Goal: Task Accomplishment & Management: Complete application form

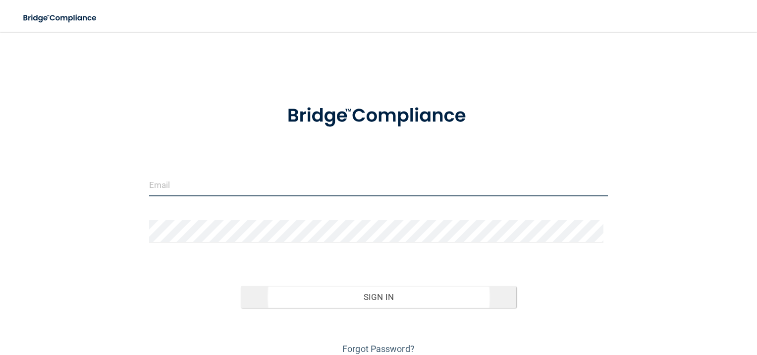
type input "[EMAIL_ADDRESS][DOMAIN_NAME]"
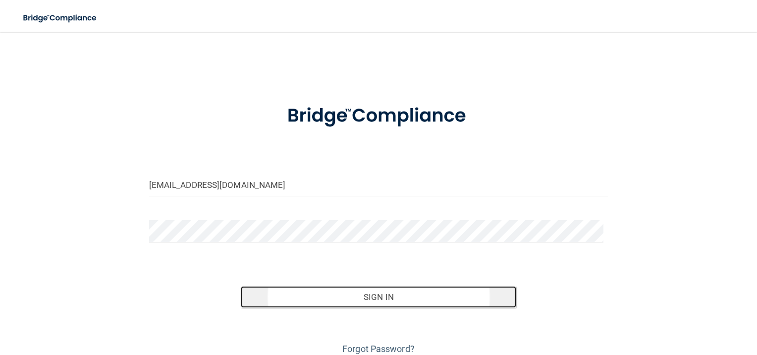
click at [359, 293] on button "Sign In" at bounding box center [378, 297] width 275 height 22
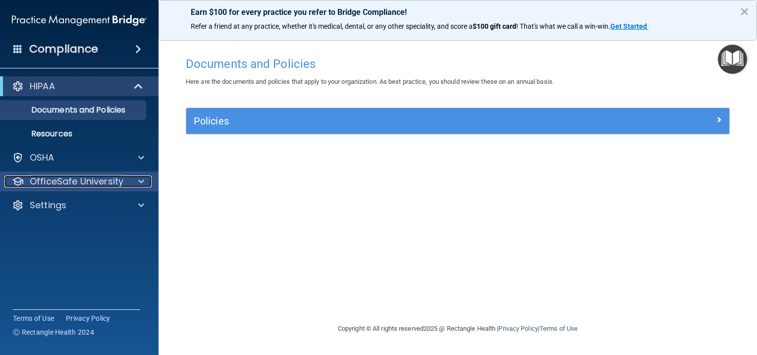
click at [75, 177] on p "OfficeSafe University" at bounding box center [77, 181] width 94 height 12
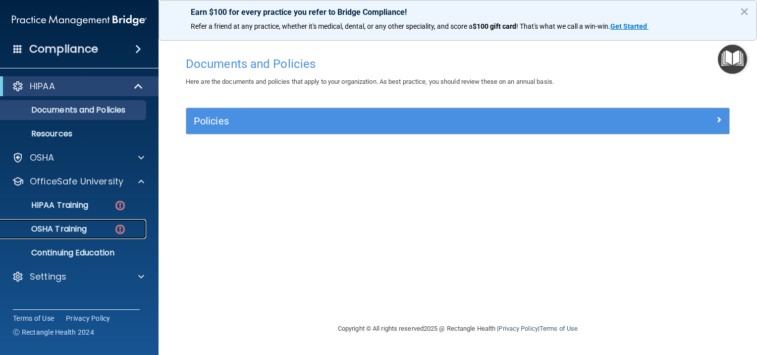
click at [72, 226] on p "OSHA Training" at bounding box center [46, 229] width 80 height 10
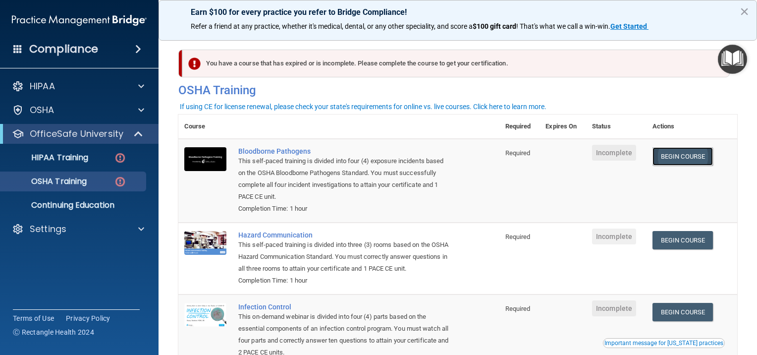
click at [670, 155] on link "Begin Course" at bounding box center [682, 156] width 60 height 18
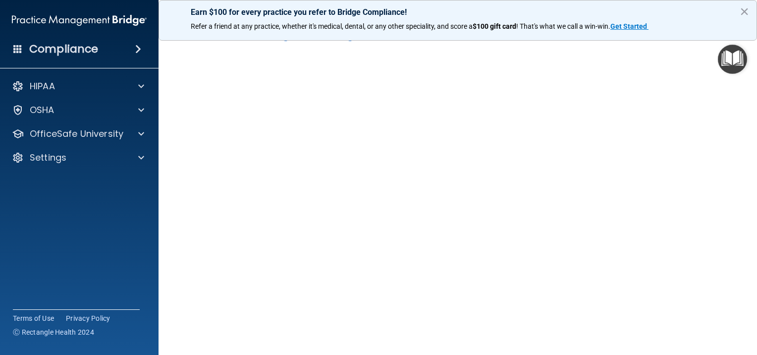
scroll to position [37, 0]
click at [745, 10] on button "×" at bounding box center [744, 11] width 9 height 16
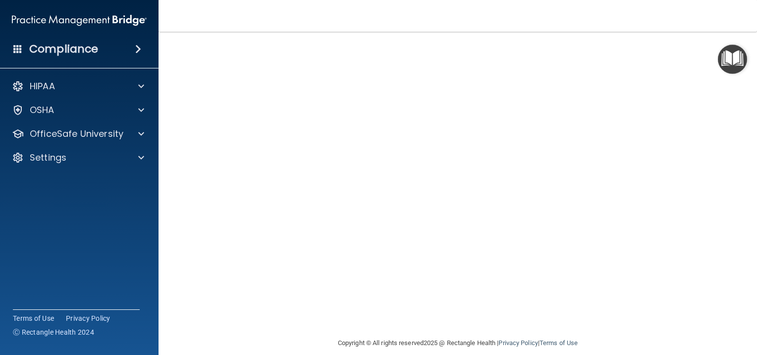
scroll to position [3, 0]
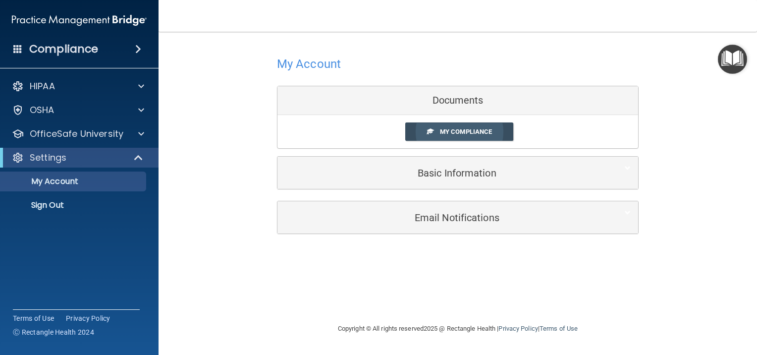
click at [462, 130] on span "My Compliance" at bounding box center [466, 131] width 52 height 7
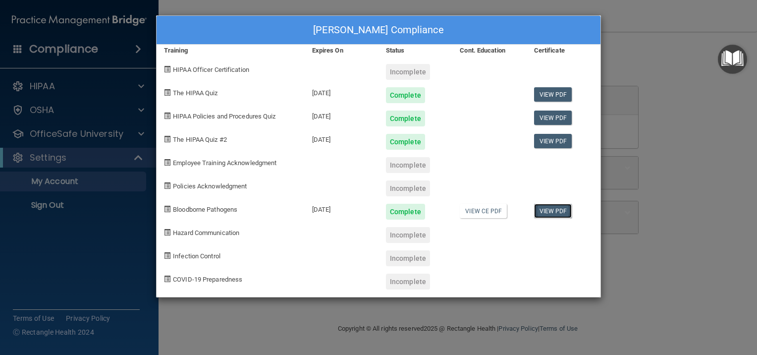
click at [558, 208] on link "View PDF" at bounding box center [553, 211] width 38 height 14
click at [476, 206] on link "View CE PDF" at bounding box center [483, 211] width 47 height 14
click at [411, 211] on div "Complete" at bounding box center [405, 212] width 39 height 16
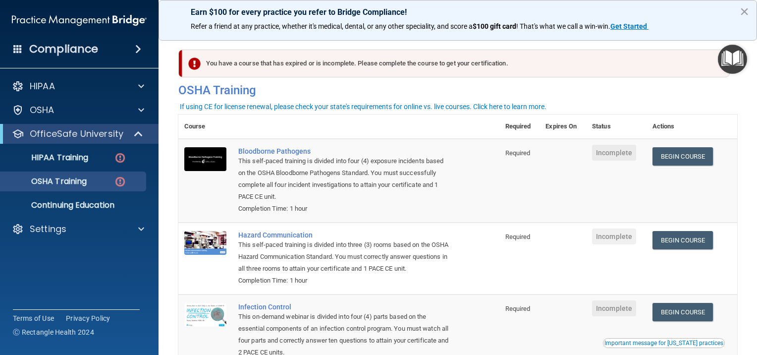
click at [420, 57] on div "You have a course that has expired or is incomplete. Please complete the course…" at bounding box center [455, 64] width 547 height 28
click at [604, 153] on span "Incomplete" at bounding box center [614, 153] width 44 height 16
click at [524, 155] on span "Required" at bounding box center [517, 152] width 25 height 7
click at [679, 236] on link "Begin Course" at bounding box center [682, 240] width 60 height 18
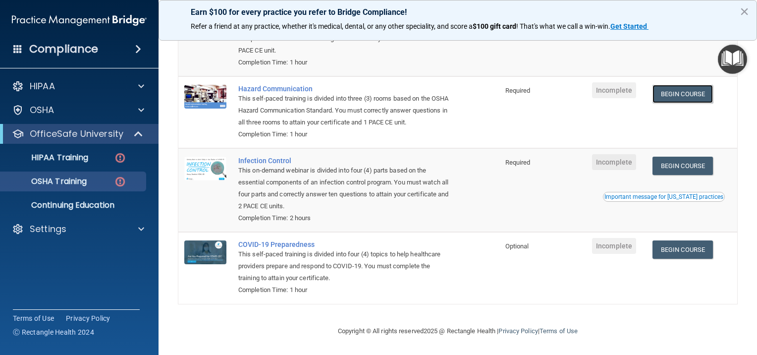
scroll to position [160, 0]
click at [613, 159] on span "Incomplete" at bounding box center [614, 162] width 44 height 16
click at [682, 162] on link "Begin Course" at bounding box center [682, 166] width 60 height 18
click at [677, 244] on link "Begin Course" at bounding box center [682, 249] width 60 height 18
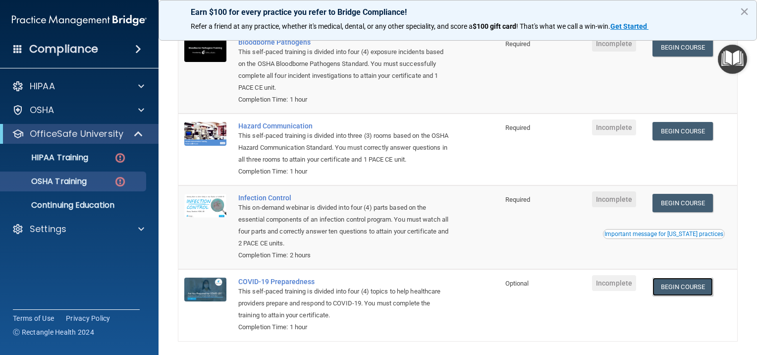
scroll to position [0, 0]
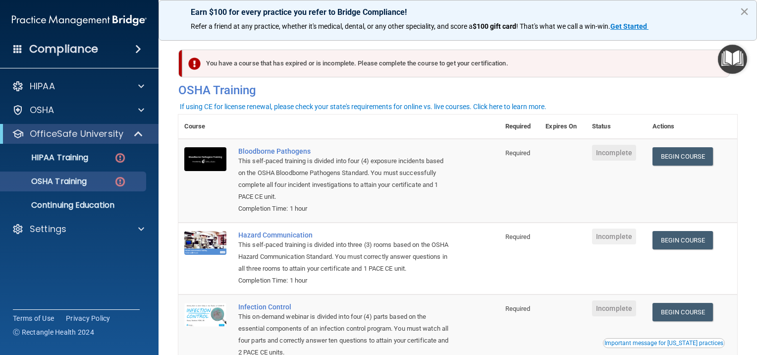
click at [744, 8] on button "×" at bounding box center [744, 11] width 9 height 16
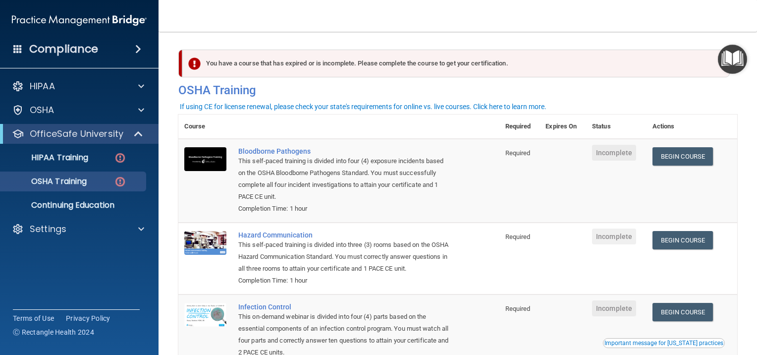
click at [101, 45] on div "Compliance" at bounding box center [79, 49] width 159 height 22
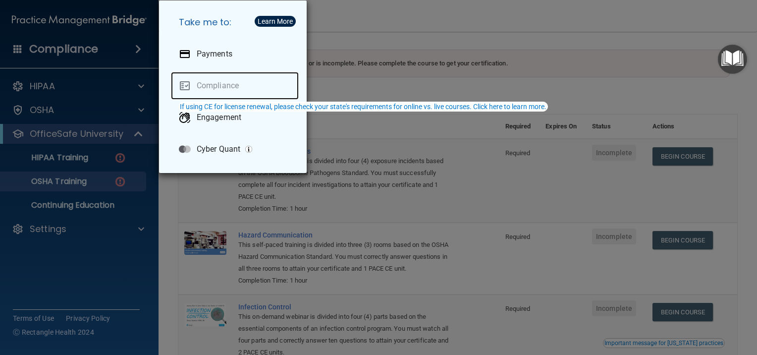
click at [213, 84] on link "Compliance" at bounding box center [235, 86] width 128 height 28
click at [382, 19] on div "Take me to: Payments Compliance Engagement Cyber Quant" at bounding box center [378, 177] width 757 height 355
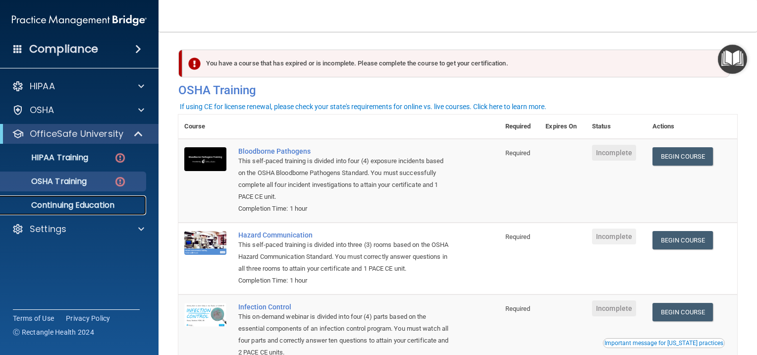
click at [85, 205] on p "Continuing Education" at bounding box center [73, 205] width 135 height 10
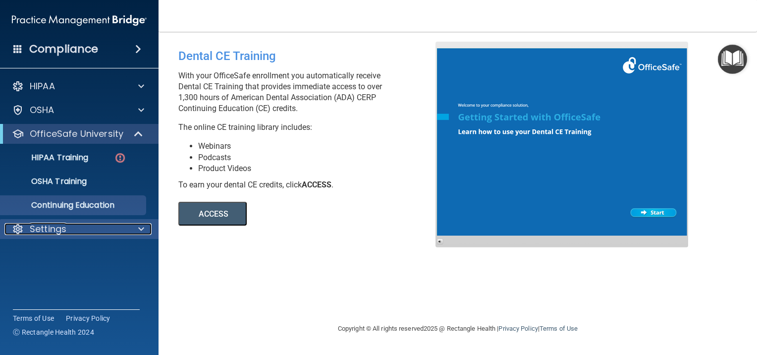
click at [59, 228] on p "Settings" at bounding box center [48, 229] width 37 height 12
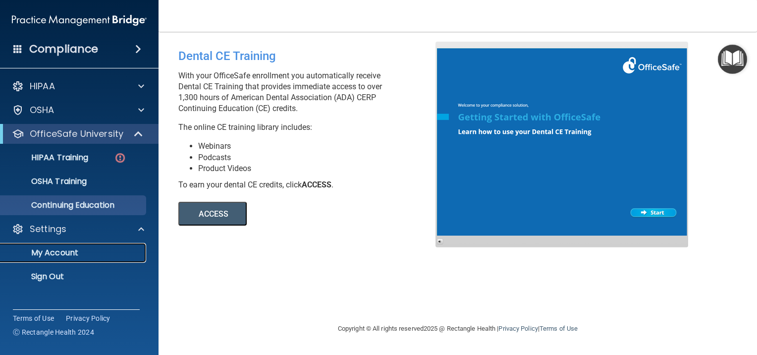
click at [58, 253] on p "My Account" at bounding box center [73, 253] width 135 height 10
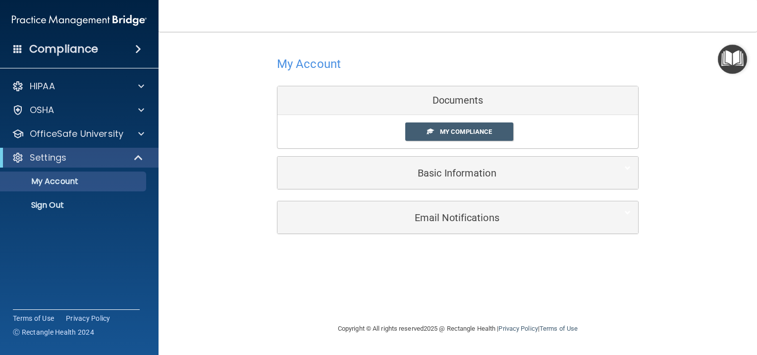
click at [450, 96] on div "Documents" at bounding box center [457, 100] width 361 height 29
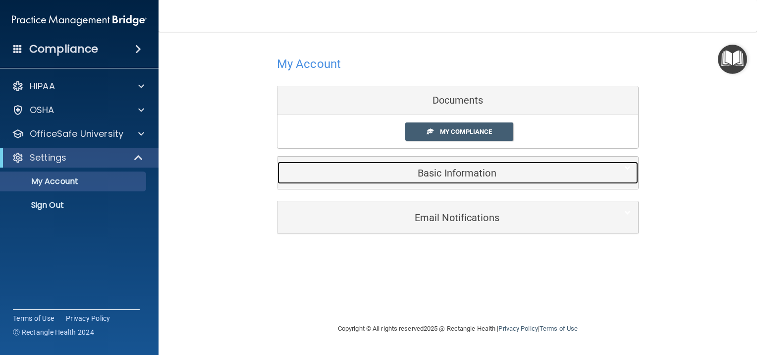
click at [463, 171] on h5 "Basic Information" at bounding box center [443, 172] width 316 height 11
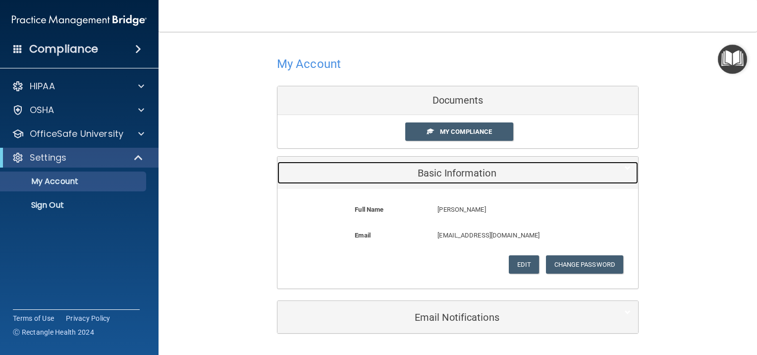
click at [477, 168] on h5 "Basic Information" at bounding box center [443, 172] width 316 height 11
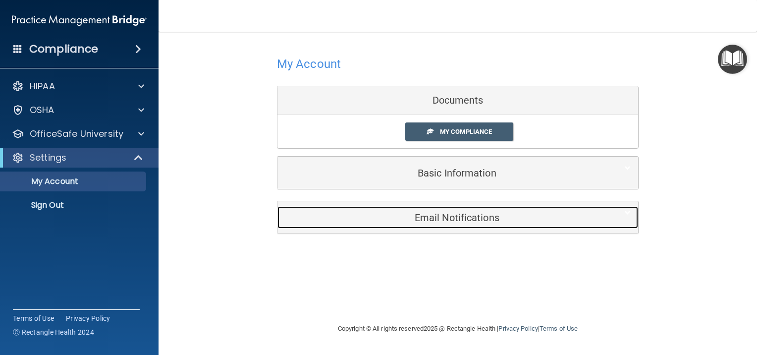
click at [474, 218] on h5 "Email Notifications" at bounding box center [443, 217] width 316 height 11
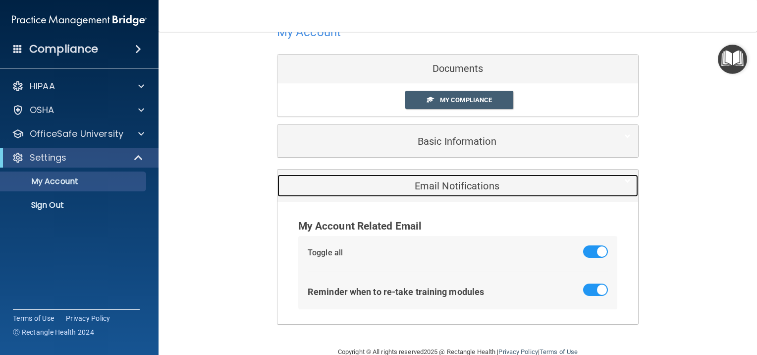
scroll to position [52, 0]
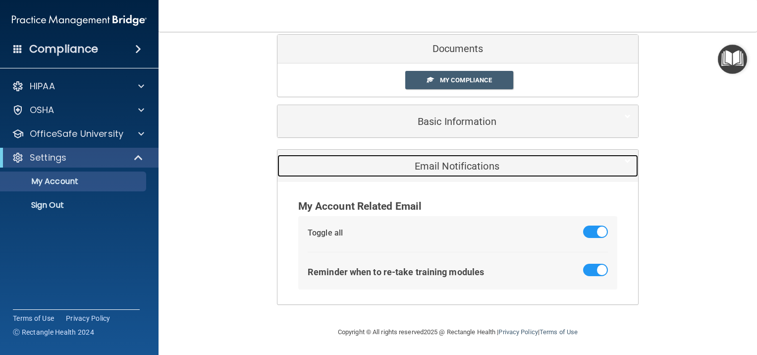
click at [446, 164] on h5 "Email Notifications" at bounding box center [443, 166] width 316 height 11
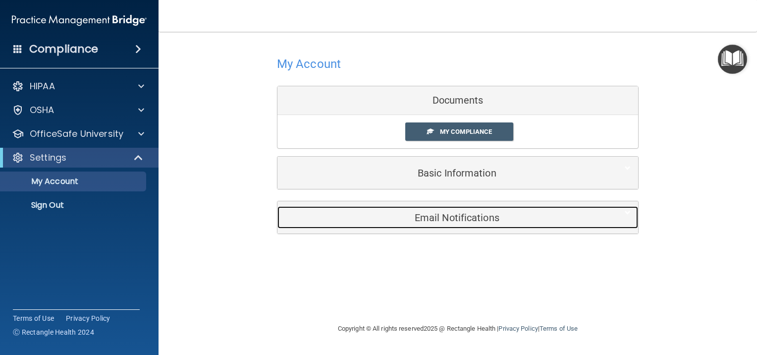
scroll to position [0, 0]
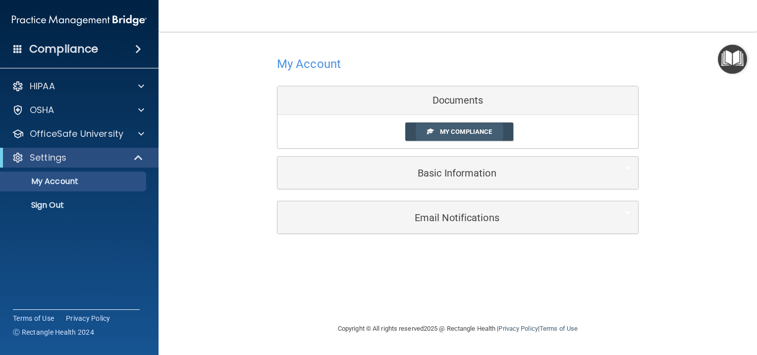
click at [464, 129] on span "My Compliance" at bounding box center [466, 131] width 52 height 7
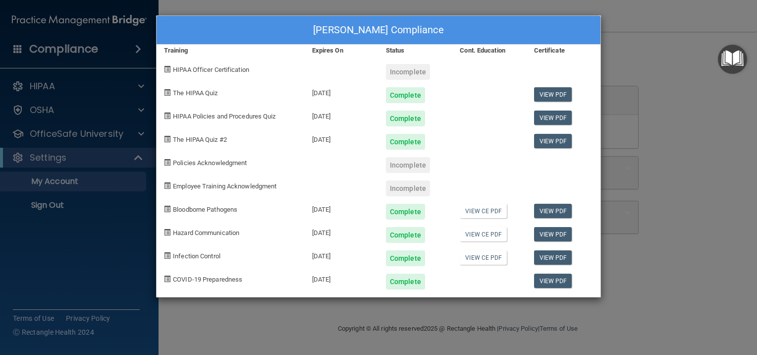
click at [410, 163] on div "Incomplete" at bounding box center [408, 165] width 44 height 16
click at [406, 185] on div "Incomplete" at bounding box center [408, 188] width 44 height 16
click at [225, 158] on div "Policies Acknowledgment" at bounding box center [231, 161] width 148 height 23
click at [226, 182] on span "Employee Training Acknowledgment" at bounding box center [225, 185] width 104 height 7
click at [660, 46] on div "John Shuler's Compliance Training Expires On Status Cont. Education Certificate…" at bounding box center [378, 177] width 757 height 355
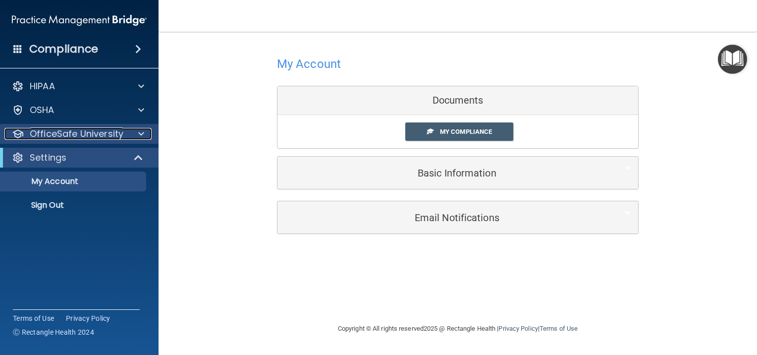
click at [73, 132] on p "OfficeSafe University" at bounding box center [77, 134] width 94 height 12
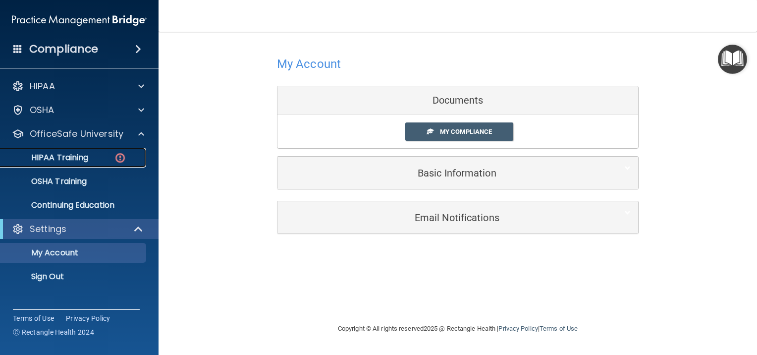
click at [73, 154] on p "HIPAA Training" at bounding box center [47, 158] width 82 height 10
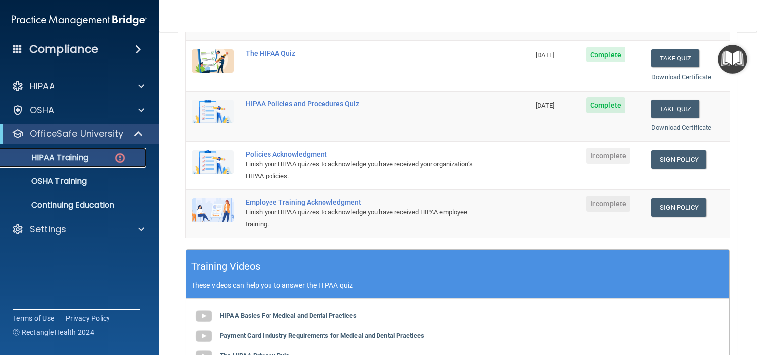
scroll to position [185, 0]
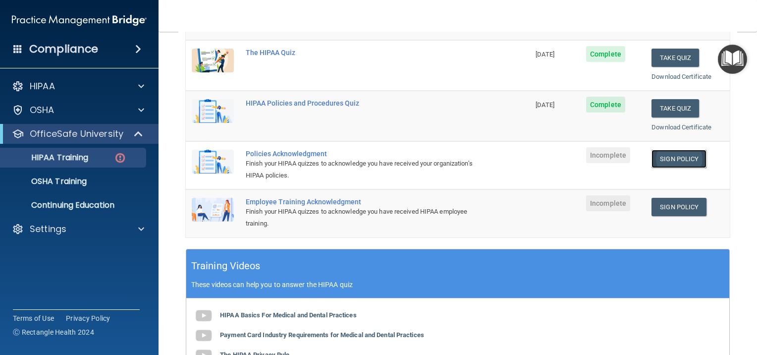
click at [669, 154] on link "Sign Policy" at bounding box center [678, 159] width 55 height 18
click at [676, 155] on link "Sign Policy" at bounding box center [678, 159] width 55 height 18
click at [668, 203] on link "Sign Policy" at bounding box center [678, 207] width 55 height 18
click at [662, 155] on link "Sign Policy" at bounding box center [678, 159] width 55 height 18
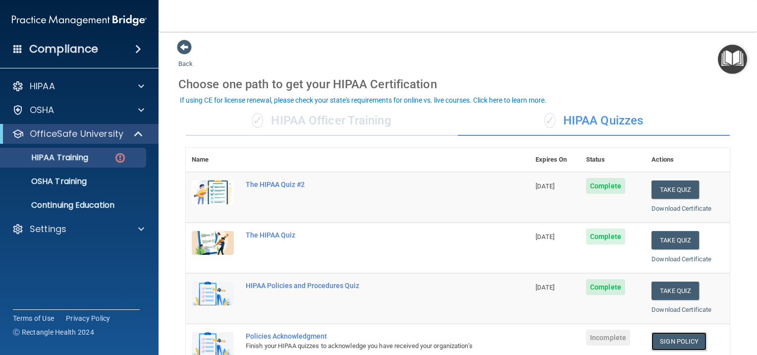
scroll to position [0, 0]
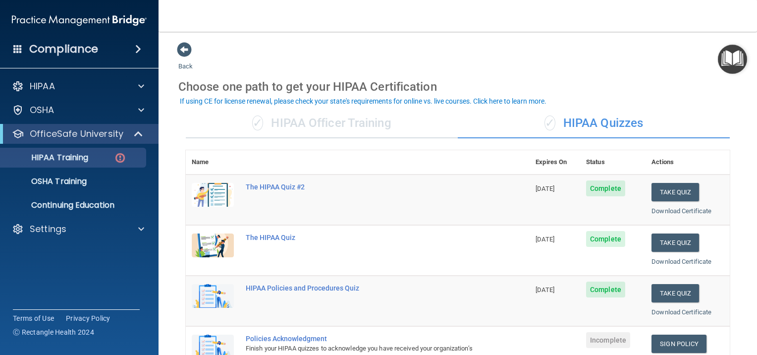
click at [345, 123] on div "✓ HIPAA Officer Training" at bounding box center [322, 123] width 272 height 30
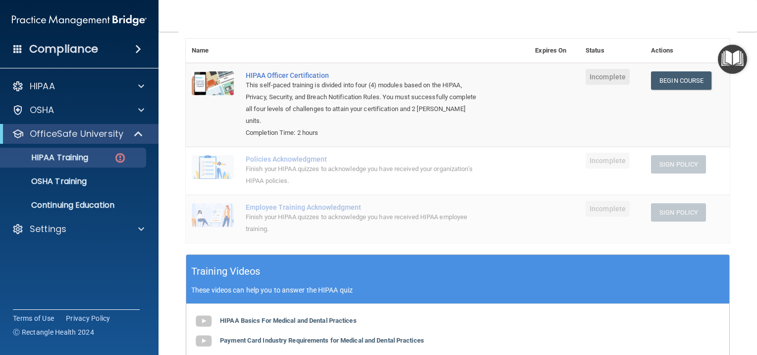
scroll to position [112, 0]
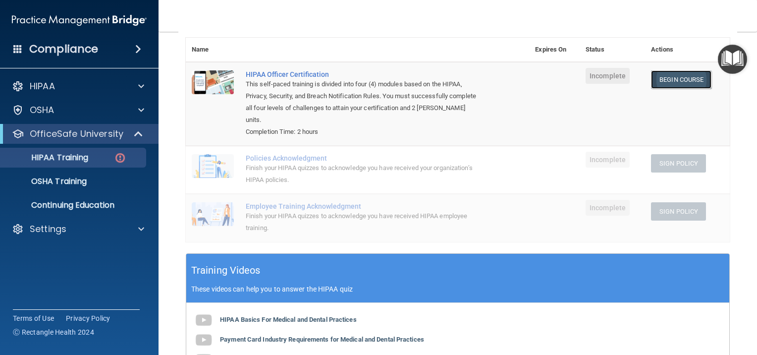
click at [679, 78] on link "Begin Course" at bounding box center [681, 79] width 60 height 18
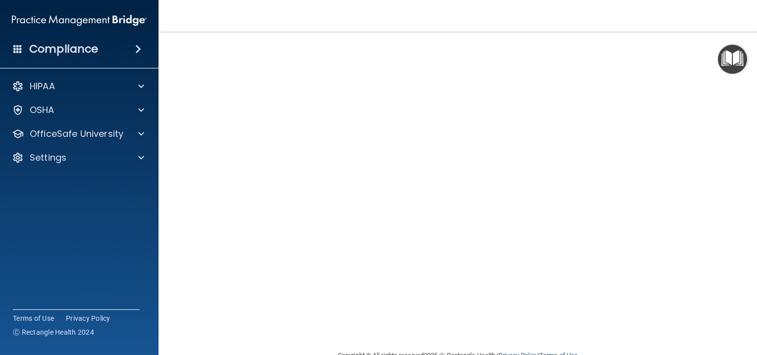
scroll to position [18, 0]
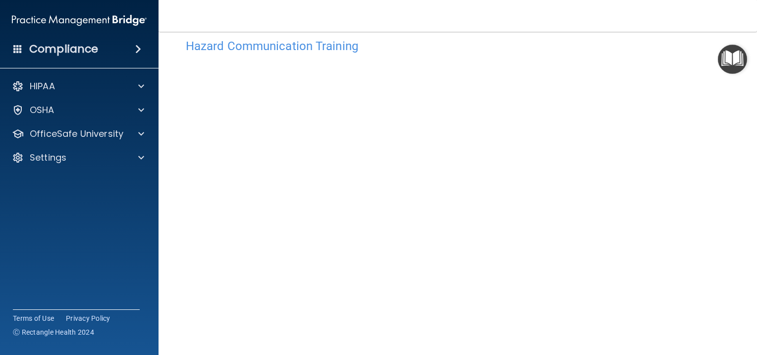
click at [721, 129] on div "Hazard Communication Training This course doesn’t expire until . Are you sure y…" at bounding box center [457, 216] width 559 height 365
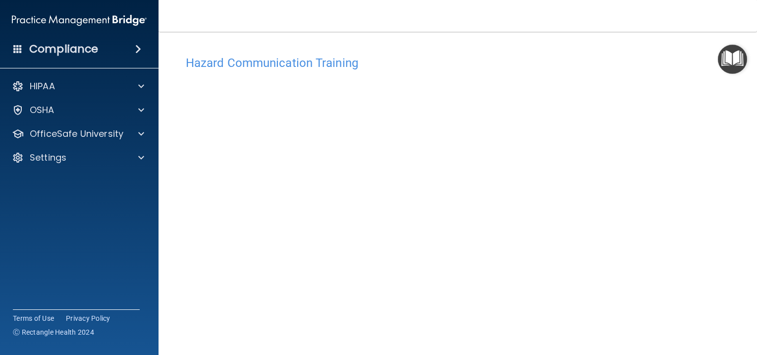
scroll to position [0, 0]
click at [733, 61] on img "Open Resource Center" at bounding box center [732, 59] width 29 height 29
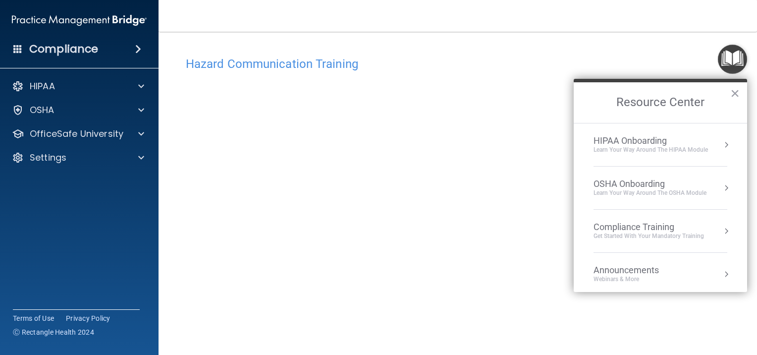
click at [668, 48] on div "Hazard Communication Training This course doesn’t expire until . Are you sure y…" at bounding box center [457, 224] width 559 height 365
click at [733, 92] on button "×" at bounding box center [734, 93] width 9 height 16
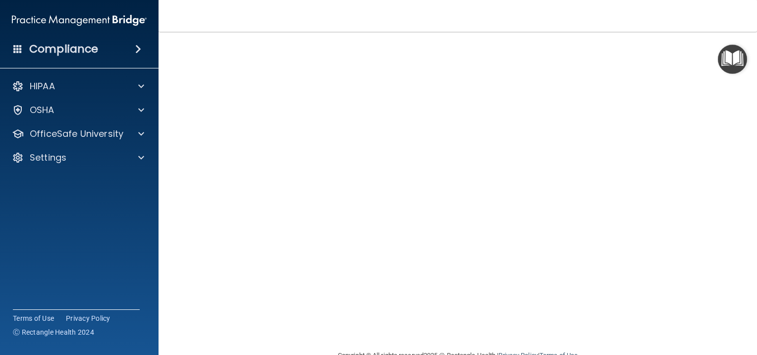
scroll to position [18, 0]
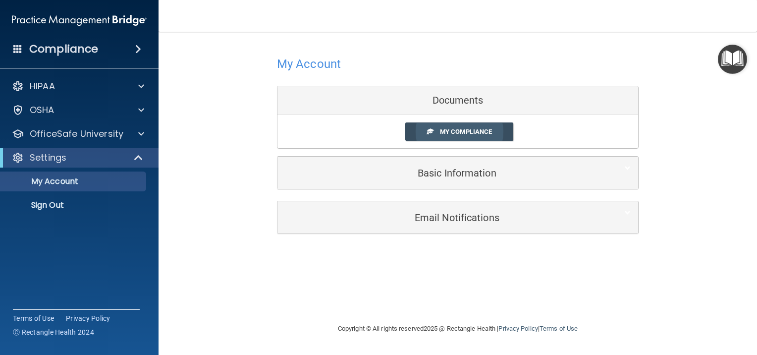
click at [460, 131] on span "My Compliance" at bounding box center [466, 131] width 52 height 7
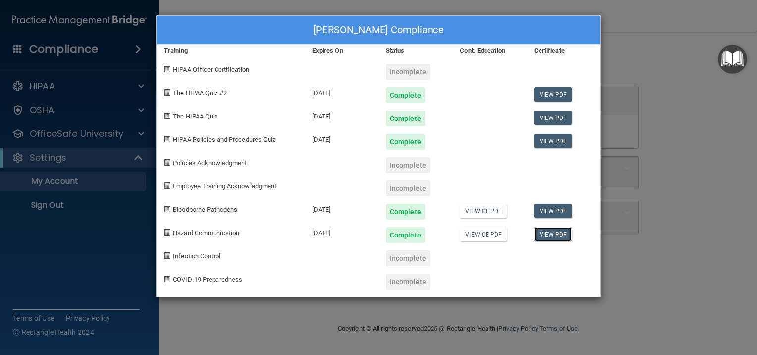
click at [548, 232] on link "View PDF" at bounding box center [553, 234] width 38 height 14
click at [487, 233] on link "View CE PDF" at bounding box center [483, 234] width 47 height 14
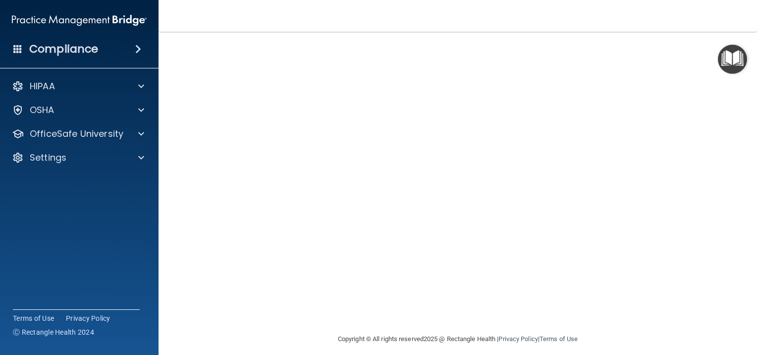
scroll to position [69, 0]
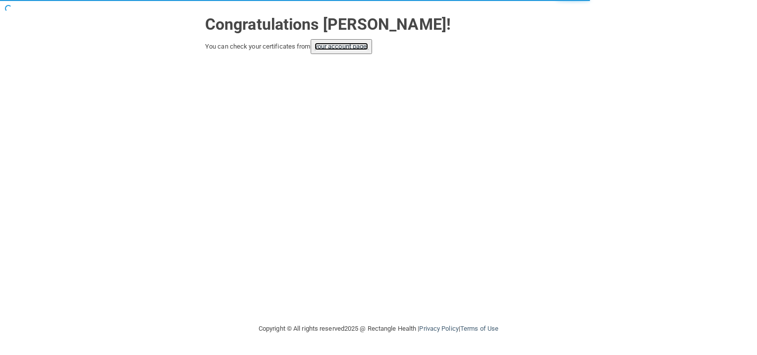
click at [340, 44] on link "your account page!" at bounding box center [342, 46] width 54 height 7
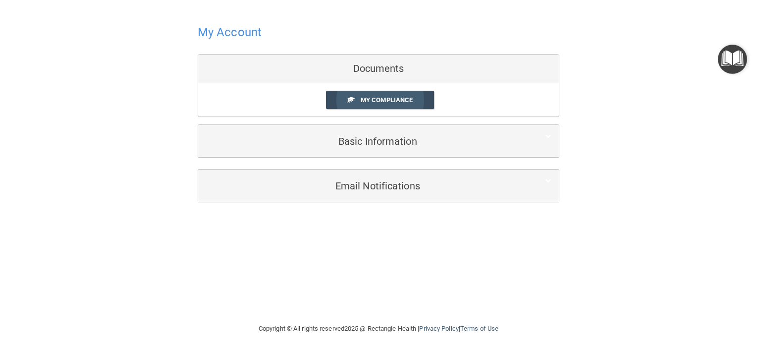
click at [382, 97] on span "My Compliance" at bounding box center [387, 99] width 52 height 7
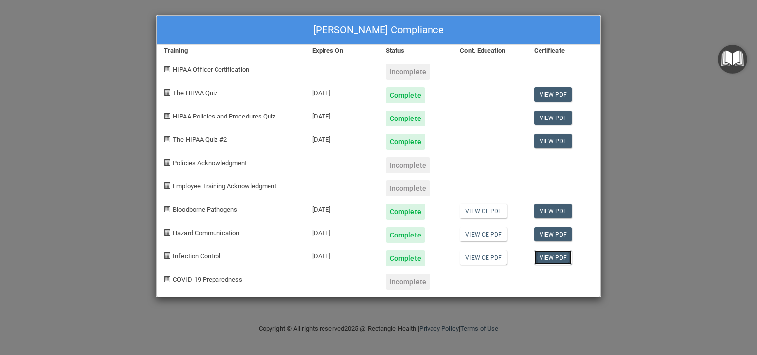
click at [551, 255] on link "View PDF" at bounding box center [553, 257] width 38 height 14
click at [477, 256] on link "View CE PDF" at bounding box center [483, 257] width 47 height 14
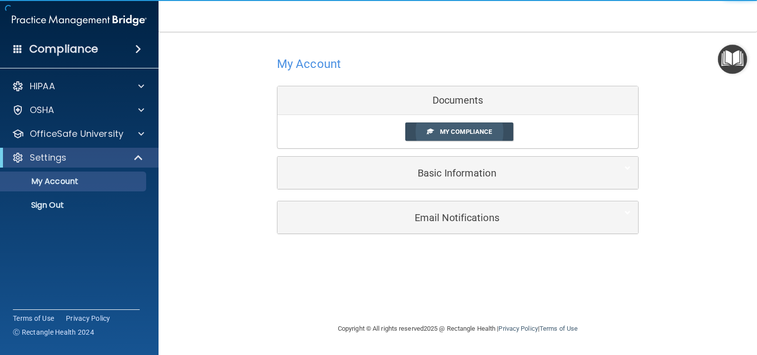
click at [448, 129] on span "My Compliance" at bounding box center [466, 131] width 52 height 7
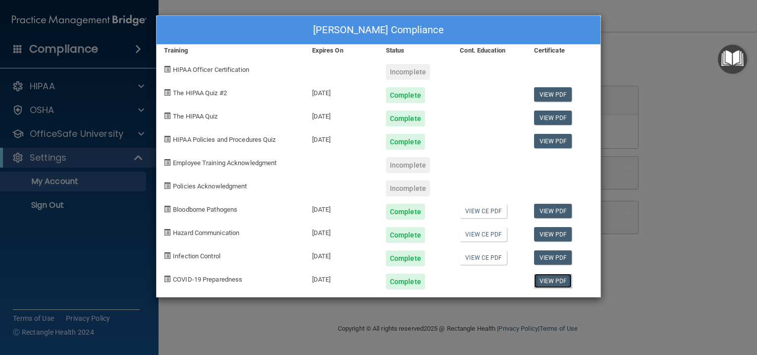
click at [549, 277] on link "View PDF" at bounding box center [553, 280] width 38 height 14
click at [216, 164] on span "Employee Training Acknowledgment" at bounding box center [225, 162] width 104 height 7
click at [209, 186] on span "Policies Acknowledgment" at bounding box center [210, 185] width 74 height 7
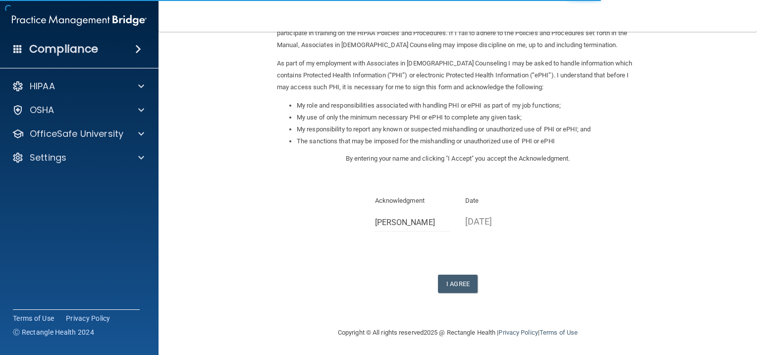
scroll to position [99, 0]
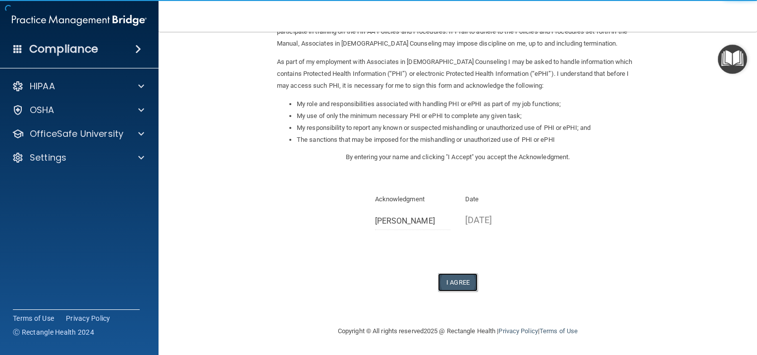
click at [458, 279] on button "I Agree" at bounding box center [458, 282] width 40 height 18
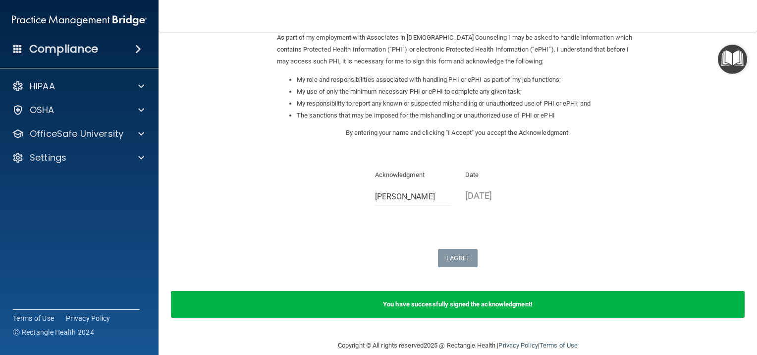
scroll to position [137, 0]
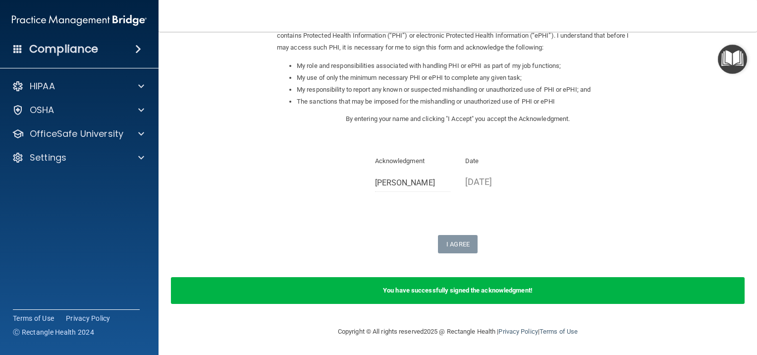
click at [517, 291] on b "You have successfully signed the acknowledgment!" at bounding box center [458, 289] width 150 height 7
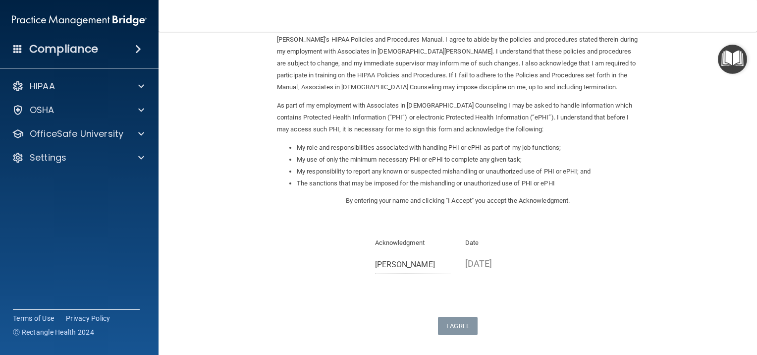
scroll to position [0, 0]
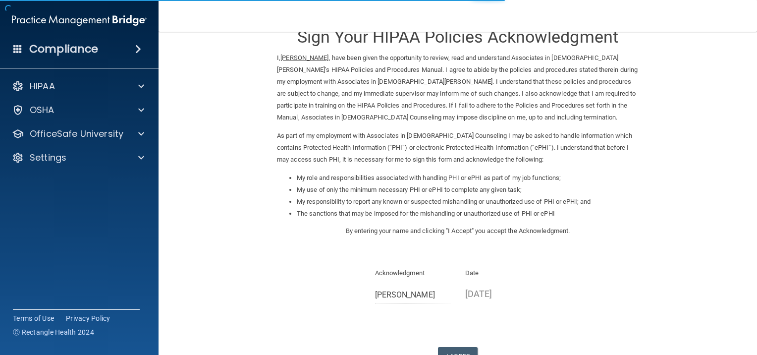
scroll to position [99, 0]
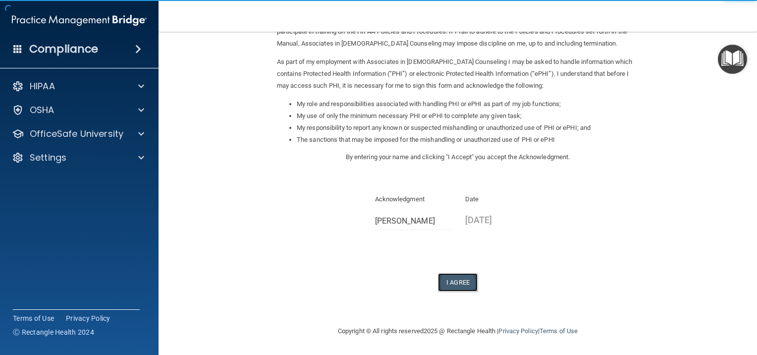
click at [460, 279] on button "I Agree" at bounding box center [458, 282] width 40 height 18
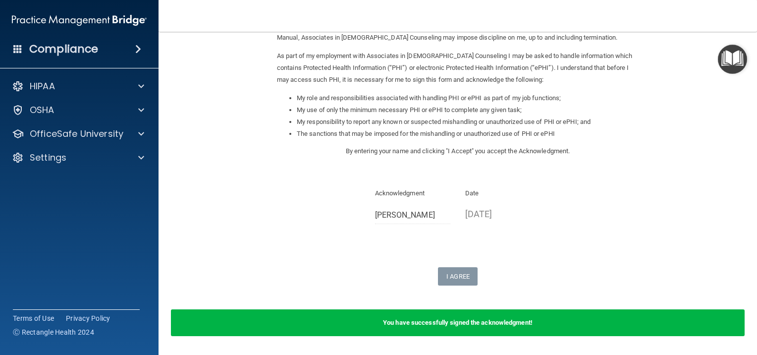
scroll to position [88, 0]
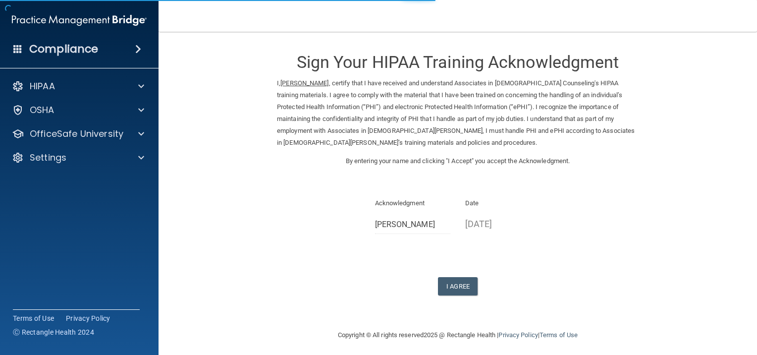
scroll to position [3, 0]
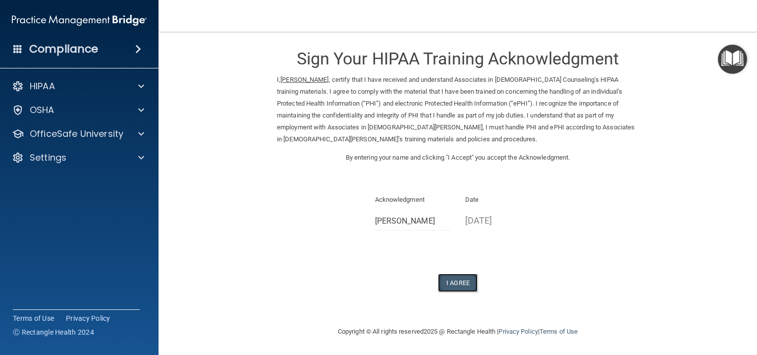
click at [461, 278] on button "I Agree" at bounding box center [458, 282] width 40 height 18
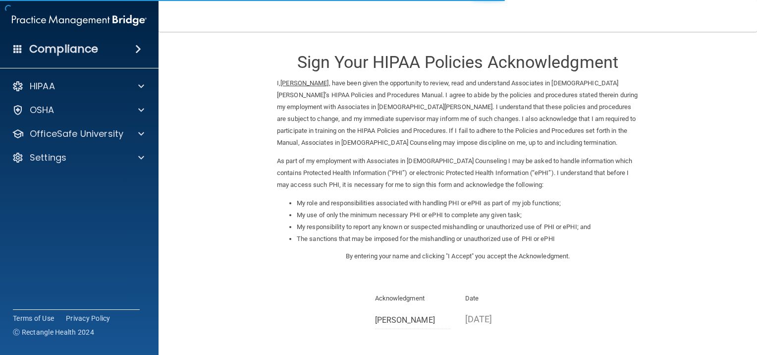
click at [398, 295] on p "Acknowledgment" at bounding box center [413, 298] width 76 height 12
drag, startPoint x: 485, startPoint y: 316, endPoint x: 561, endPoint y: 277, distance: 84.6
click at [485, 316] on p "09/14/2025" at bounding box center [503, 319] width 76 height 16
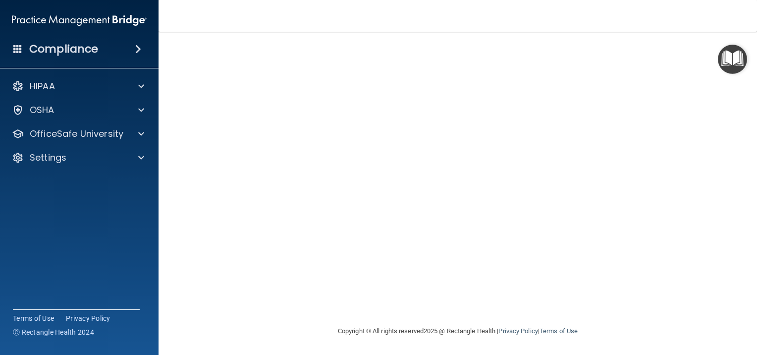
scroll to position [37, 0]
